Goal: Task Accomplishment & Management: Use online tool/utility

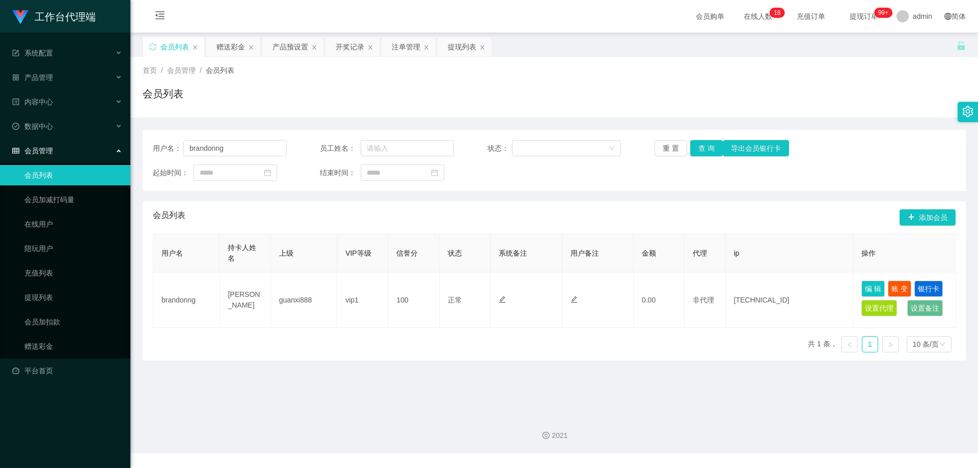
click at [176, 151] on div "用户名： [PERSON_NAME]" at bounding box center [220, 148] width 134 height 16
type input "6122768"
click at [708, 147] on button "查 询" at bounding box center [706, 148] width 33 height 16
click at [46, 342] on link "赠送彩金" at bounding box center [73, 346] width 98 height 20
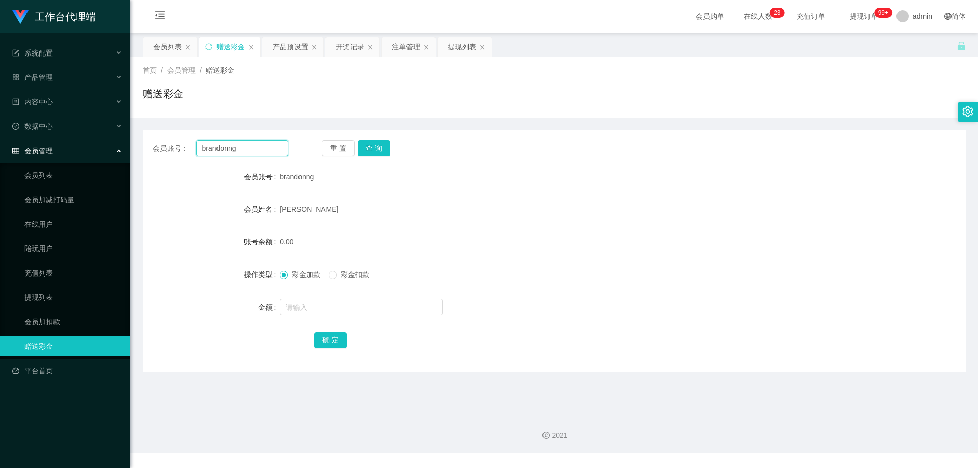
drag, startPoint x: 249, startPoint y: 148, endPoint x: 165, endPoint y: 146, distance: 84.6
click at [165, 146] on div "会员账号： [PERSON_NAME]" at bounding box center [221, 148] width 136 height 16
paste input "6122768"
type input "6122768"
click at [371, 148] on button "查 询" at bounding box center [374, 148] width 33 height 16
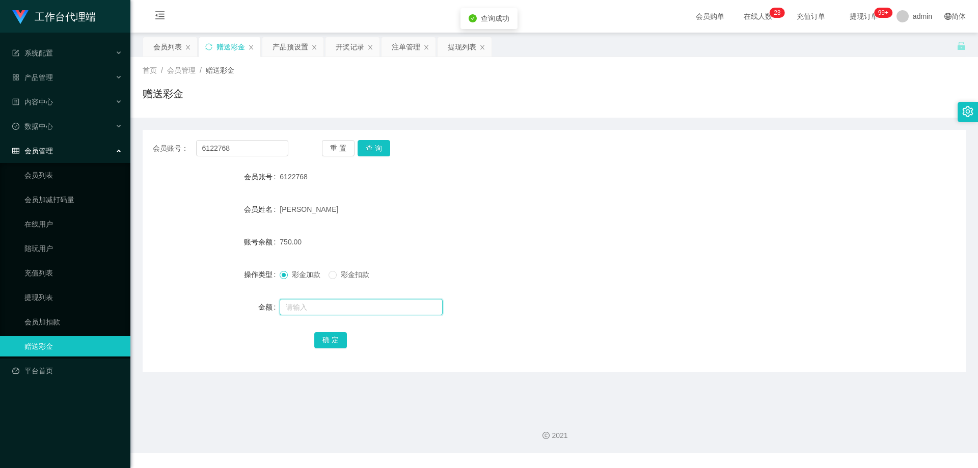
click at [326, 305] on input "text" at bounding box center [361, 307] width 163 height 16
type input "1250"
click at [322, 339] on button "确 定" at bounding box center [330, 340] width 33 height 16
click at [512, 188] on form "会员账号 6122768 会员姓名 [PERSON_NAME] 账号余额 2000.00 操作类型 彩金加款 彩金扣款 金额 确 定" at bounding box center [554, 258] width 823 height 183
click at [53, 178] on link "会员列表" at bounding box center [73, 175] width 98 height 20
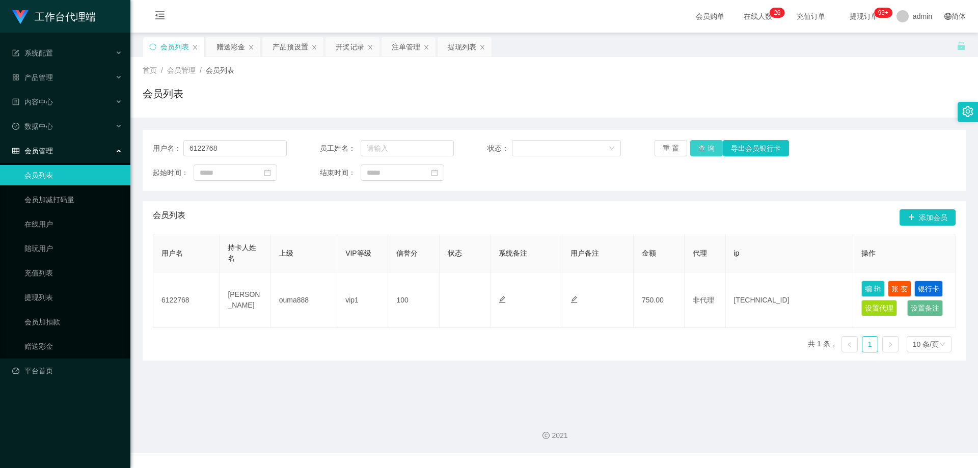
click at [706, 150] on button "查 询" at bounding box center [706, 148] width 33 height 16
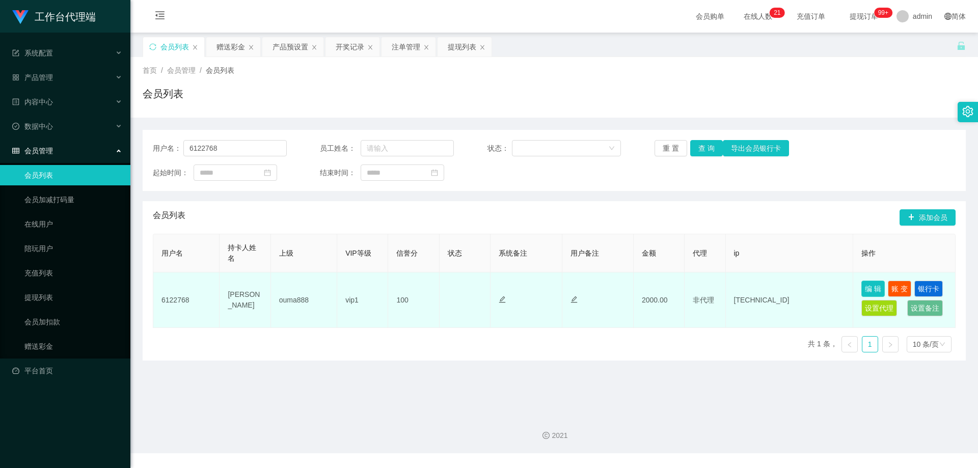
click at [873, 289] on button "编 辑" at bounding box center [872, 289] width 23 height 16
type input "6122768"
type input "[PERSON_NAME]"
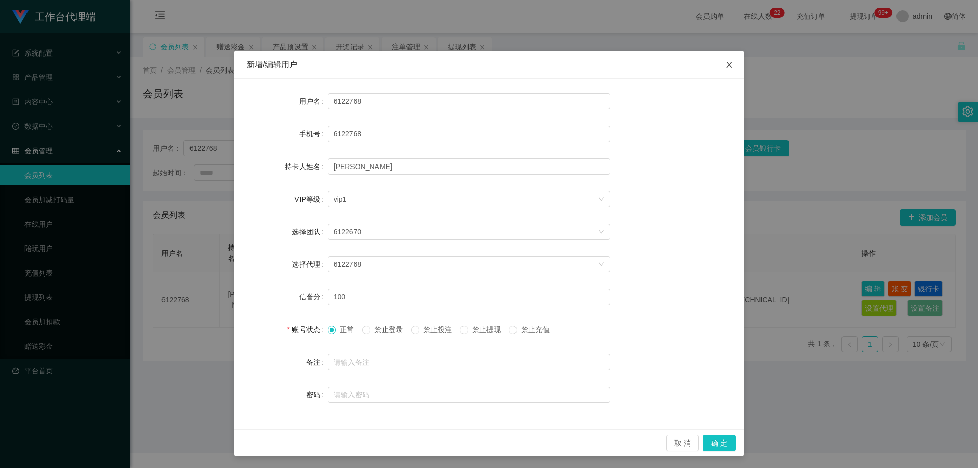
click at [725, 61] on icon "图标: close" at bounding box center [729, 65] width 8 height 8
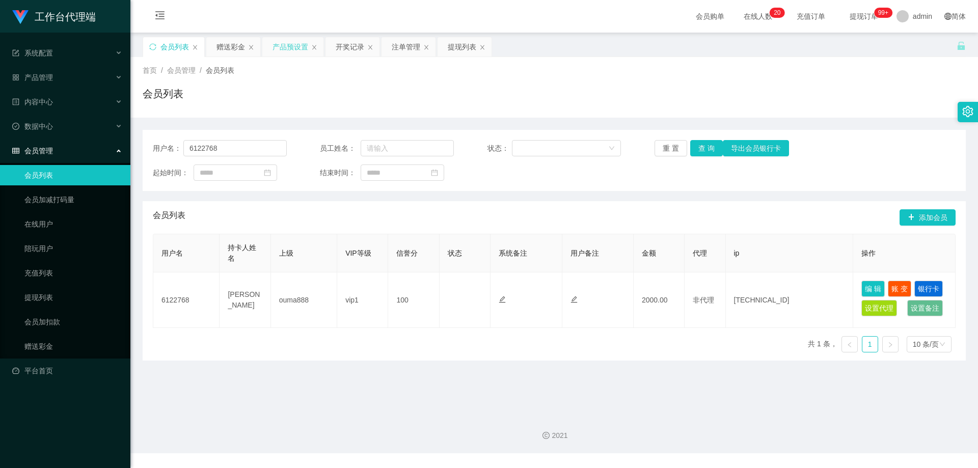
click at [284, 48] on div "产品预设置" at bounding box center [291, 46] width 36 height 19
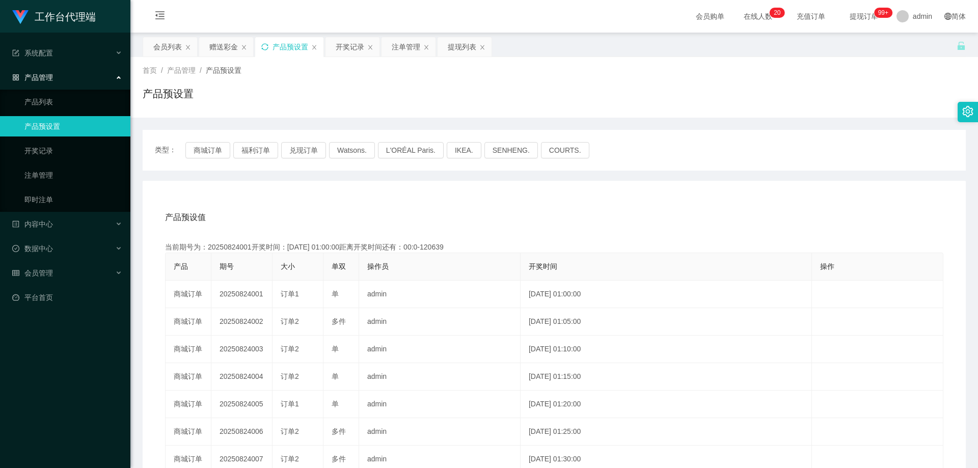
click at [267, 47] on icon "图标: sync" at bounding box center [264, 46] width 7 height 7
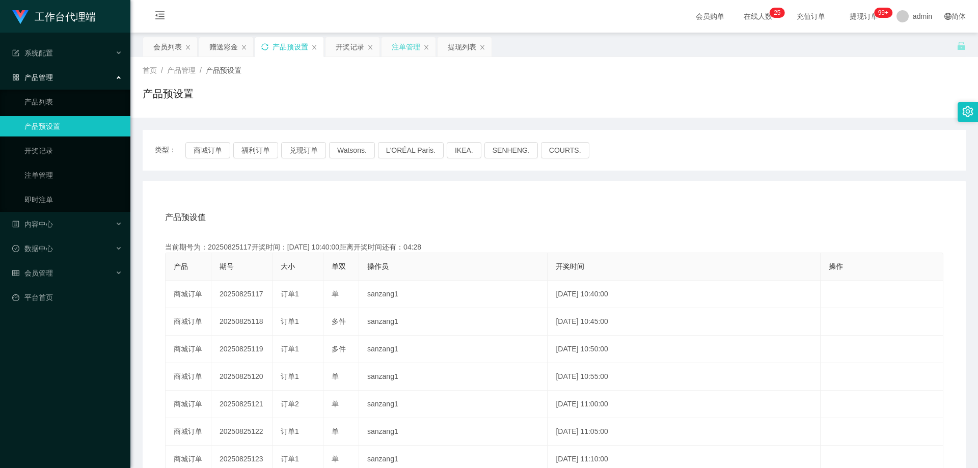
click at [394, 45] on div "注单管理" at bounding box center [406, 46] width 29 height 19
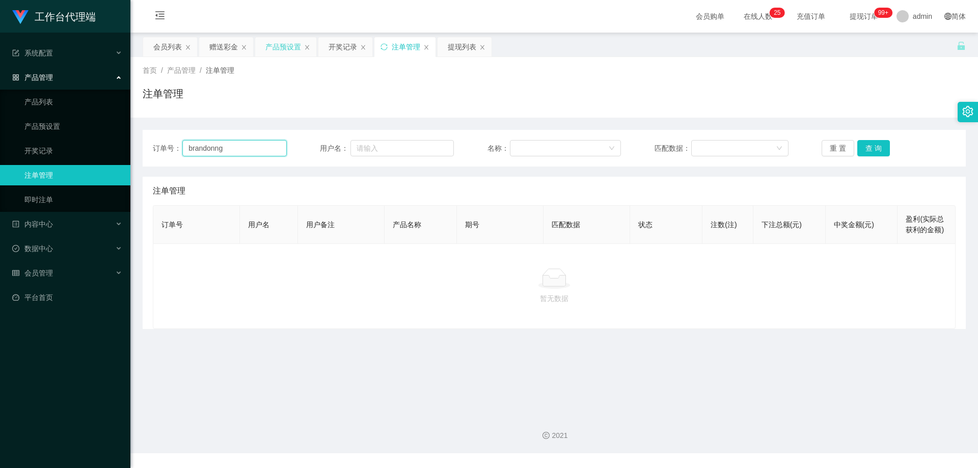
click at [239, 145] on input "brandonng" at bounding box center [234, 148] width 104 height 16
drag, startPoint x: 240, startPoint y: 145, endPoint x: 154, endPoint y: 143, distance: 86.1
click at [154, 143] on div "订单号： brandonng" at bounding box center [220, 148] width 134 height 16
paste input "6122768"
type input "6122768"
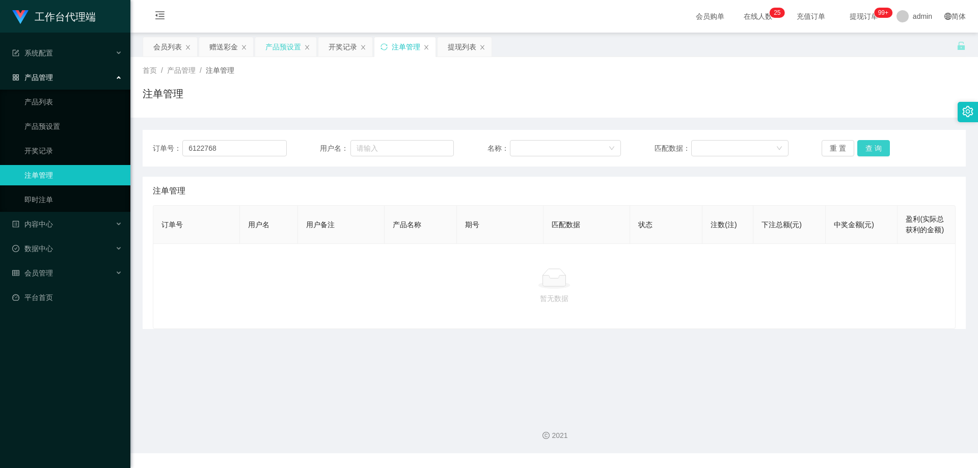
click at [876, 148] on button "查 询" at bounding box center [873, 148] width 33 height 16
click at [878, 145] on button "查 询" at bounding box center [873, 148] width 33 height 16
click at [878, 145] on div "重 置 查 询" at bounding box center [889, 148] width 134 height 16
click at [878, 145] on button "查 询" at bounding box center [873, 148] width 33 height 16
click at [878, 145] on div "重 置 查 询" at bounding box center [889, 148] width 134 height 16
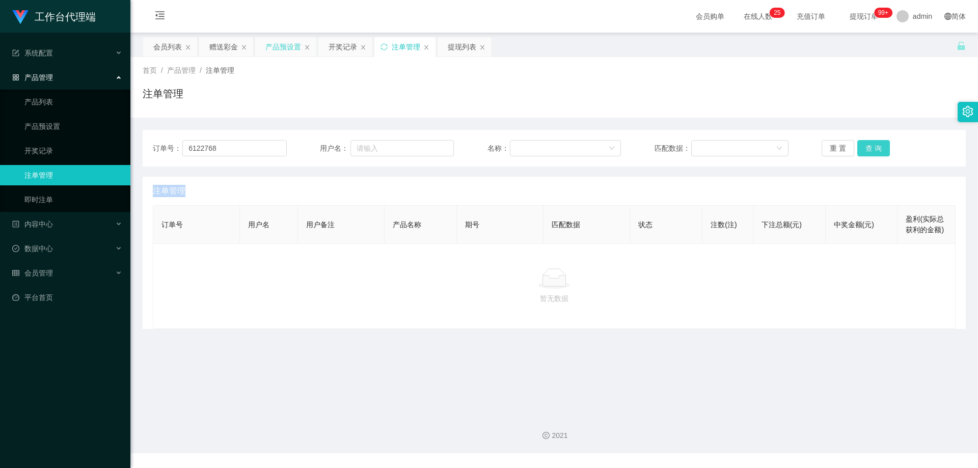
click at [878, 145] on button "查 询" at bounding box center [873, 148] width 33 height 16
click at [694, 183] on div "注单管理" at bounding box center [554, 191] width 803 height 29
click at [868, 149] on button "查 询" at bounding box center [873, 148] width 33 height 16
click at [868, 149] on div "重 置 查 询" at bounding box center [889, 148] width 134 height 16
click at [868, 149] on button "查 询" at bounding box center [873, 148] width 33 height 16
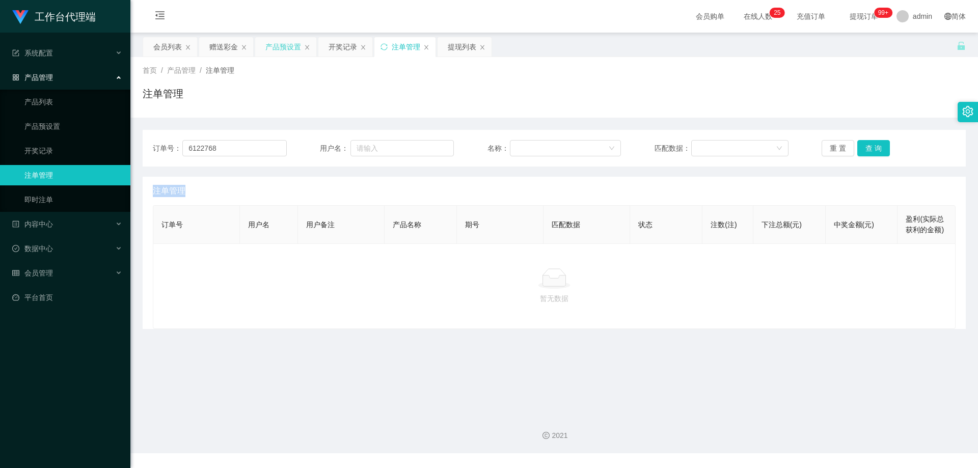
click at [868, 149] on div "重 置 查 询" at bounding box center [889, 148] width 134 height 16
click at [691, 197] on div "注单管理" at bounding box center [554, 191] width 803 height 29
click at [865, 148] on button "查 询" at bounding box center [873, 148] width 33 height 16
click at [865, 148] on div "重 置 查 询" at bounding box center [889, 148] width 134 height 16
click at [865, 148] on button "查 询" at bounding box center [873, 148] width 33 height 16
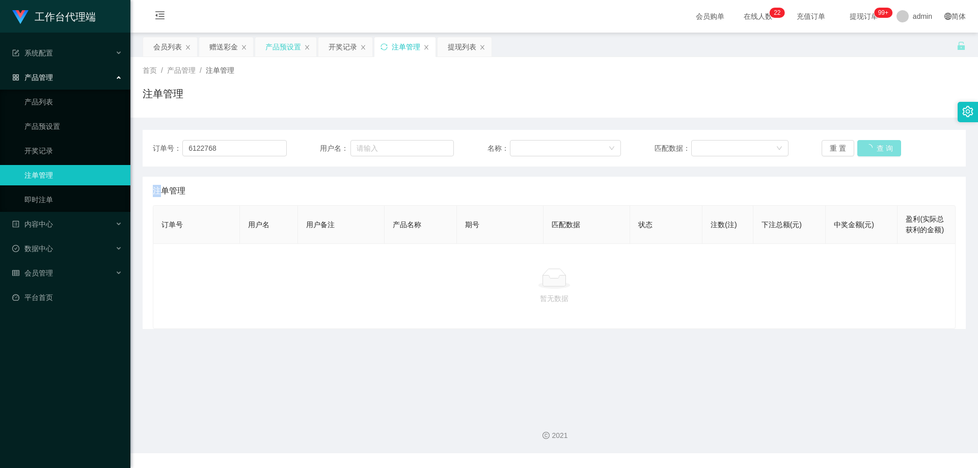
click at [865, 148] on button "查 询" at bounding box center [879, 148] width 44 height 16
click at [865, 148] on div "重 置 查 询" at bounding box center [889, 148] width 134 height 16
click at [539, 211] on th "期号" at bounding box center [500, 225] width 87 height 38
click at [857, 150] on button "查 询" at bounding box center [873, 148] width 33 height 16
click at [861, 148] on button "查 询" at bounding box center [873, 148] width 33 height 16
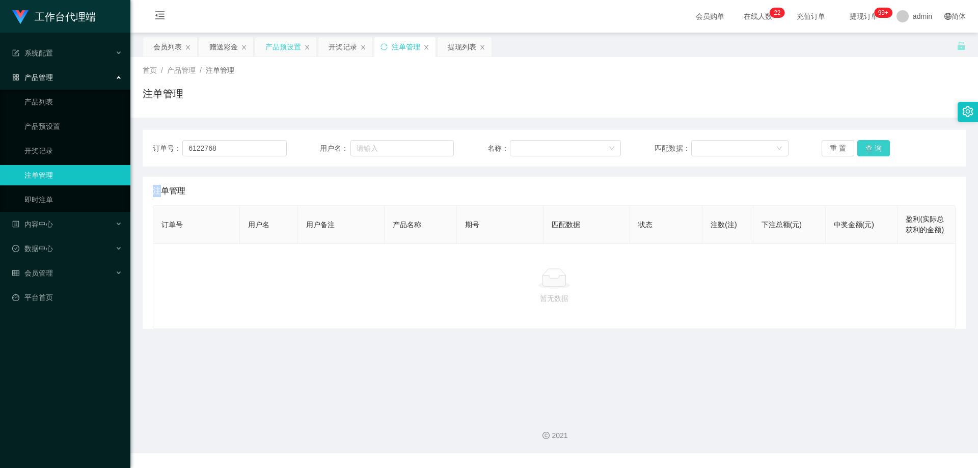
click at [861, 148] on div "重 置 查 询" at bounding box center [889, 148] width 134 height 16
click at [861, 148] on button "查 询" at bounding box center [873, 148] width 33 height 16
drag, startPoint x: 861, startPoint y: 143, endPoint x: 853, endPoint y: 141, distance: 7.8
click at [861, 142] on button "查 询" at bounding box center [873, 148] width 33 height 16
